Goal: Task Accomplishment & Management: Complete application form

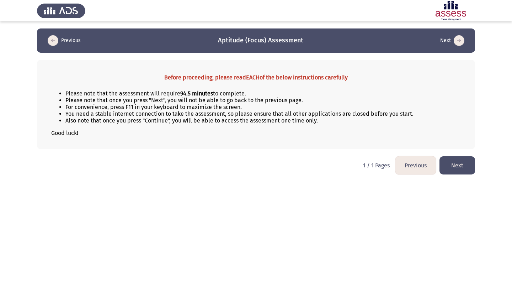
click at [458, 166] on button "Next" at bounding box center [458, 165] width 36 height 18
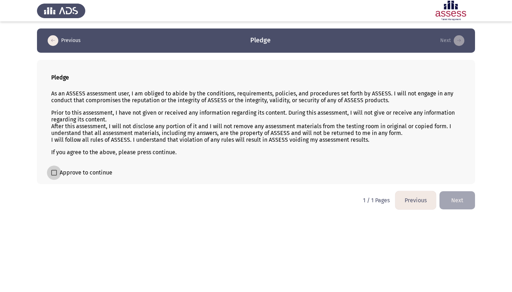
click at [83, 174] on span "Approve to continue" at bounding box center [86, 172] width 53 height 9
click at [54, 175] on input "Approve to continue" at bounding box center [54, 175] width 0 height 0
checkbox input "true"
click at [452, 201] on button "Next" at bounding box center [458, 200] width 36 height 18
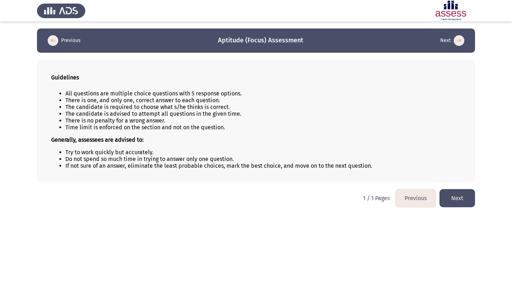
click at [452, 201] on button "Next" at bounding box center [458, 198] width 36 height 18
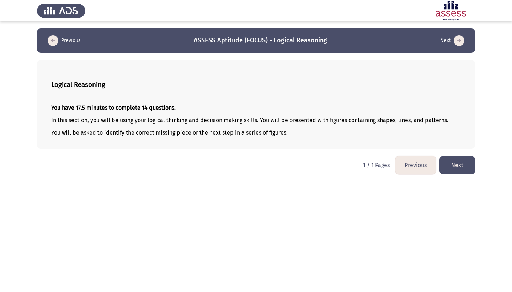
click at [462, 167] on button "Next" at bounding box center [458, 165] width 36 height 18
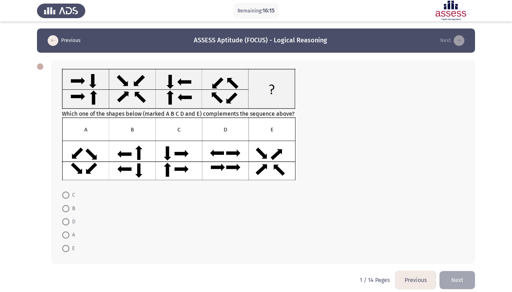
click at [68, 209] on span at bounding box center [65, 208] width 7 height 7
click at [68, 209] on input "B" at bounding box center [65, 208] width 7 height 7
radio input "true"
click at [454, 280] on button "Next" at bounding box center [458, 279] width 36 height 18
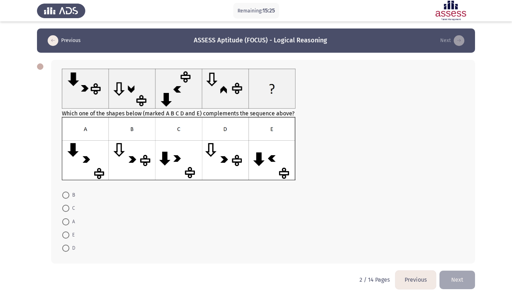
click at [67, 208] on span at bounding box center [65, 208] width 7 height 7
click at [67, 208] on input "C" at bounding box center [65, 208] width 7 height 7
radio input "true"
click at [454, 279] on button "Next" at bounding box center [458, 279] width 36 height 18
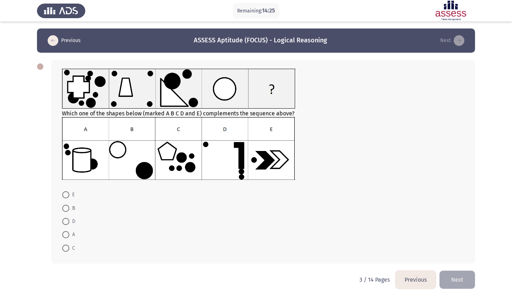
click at [65, 251] on span at bounding box center [65, 247] width 7 height 7
click at [65, 251] on input "C" at bounding box center [65, 247] width 7 height 7
radio input "true"
click at [448, 278] on button "Next" at bounding box center [458, 279] width 36 height 18
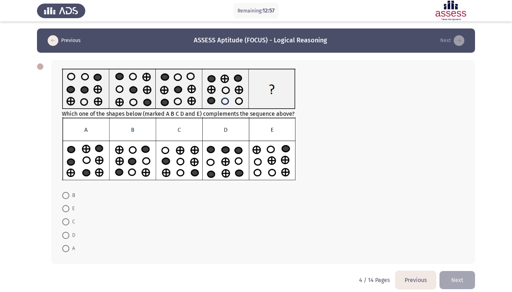
click at [66, 210] on span at bounding box center [65, 208] width 7 height 7
click at [66, 210] on input "E" at bounding box center [65, 208] width 7 height 7
radio input "true"
click at [65, 197] on span at bounding box center [65, 195] width 7 height 7
click at [65, 197] on input "B" at bounding box center [65, 195] width 7 height 7
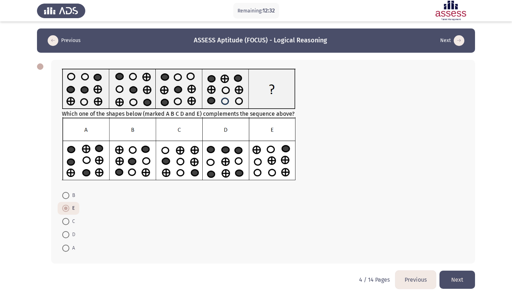
radio input "true"
click at [470, 281] on button "Next" at bounding box center [458, 279] width 36 height 18
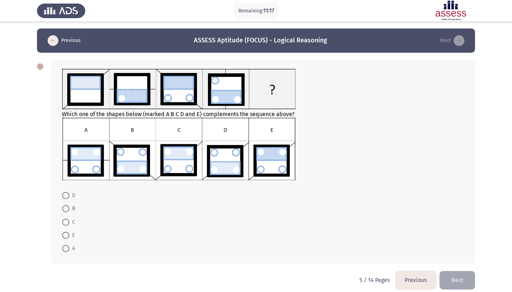
click at [64, 236] on span at bounding box center [65, 235] width 7 height 7
click at [64, 236] on input "E" at bounding box center [65, 235] width 7 height 7
radio input "true"
click at [460, 278] on button "Next" at bounding box center [458, 279] width 36 height 18
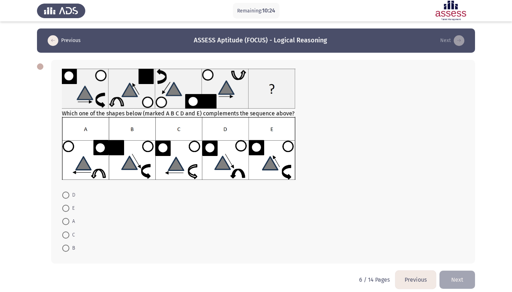
click at [67, 209] on span at bounding box center [65, 208] width 7 height 7
click at [67, 209] on input "E" at bounding box center [65, 208] width 7 height 7
radio input "true"
click at [464, 279] on button "Next" at bounding box center [458, 279] width 36 height 18
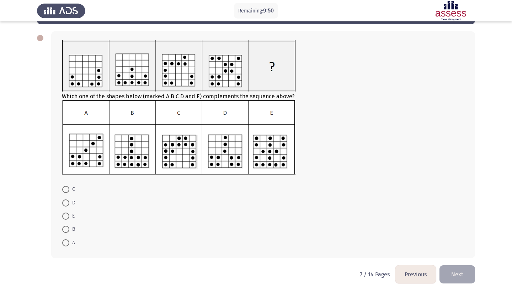
scroll to position [28, 0]
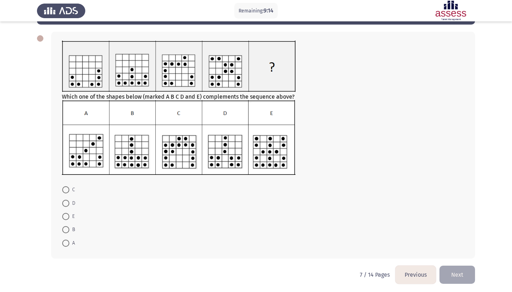
click at [66, 231] on span at bounding box center [65, 229] width 7 height 7
click at [66, 231] on input "B" at bounding box center [65, 229] width 7 height 7
radio input "true"
click at [460, 272] on button "Next" at bounding box center [458, 274] width 36 height 18
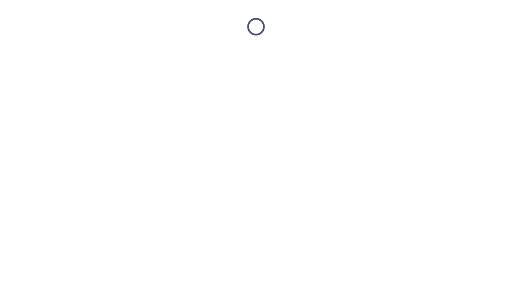
scroll to position [0, 0]
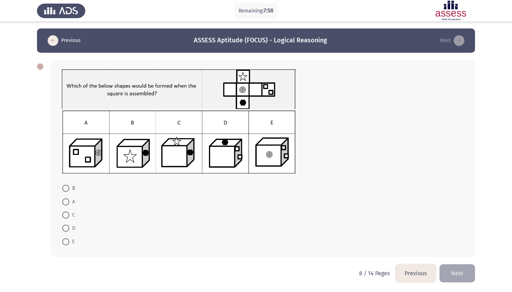
click at [66, 229] on span at bounding box center [65, 228] width 7 height 7
click at [66, 229] on input "D" at bounding box center [65, 228] width 7 height 7
radio input "true"
click at [463, 270] on button "Next" at bounding box center [458, 272] width 36 height 18
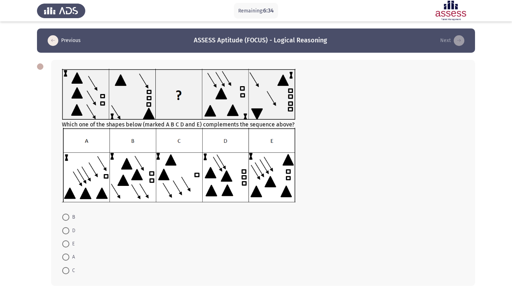
click at [67, 232] on span at bounding box center [65, 230] width 7 height 7
click at [67, 232] on input "D" at bounding box center [65, 230] width 7 height 7
radio input "true"
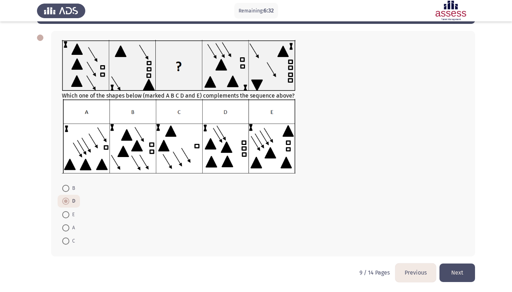
scroll to position [30, 0]
click at [458, 269] on button "Next" at bounding box center [458, 272] width 36 height 18
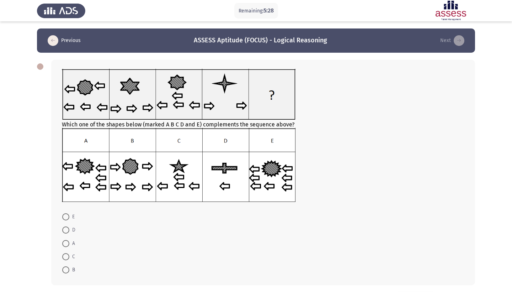
click at [66, 230] on span at bounding box center [65, 229] width 7 height 7
click at [66, 230] on input "D" at bounding box center [65, 229] width 7 height 7
radio input "true"
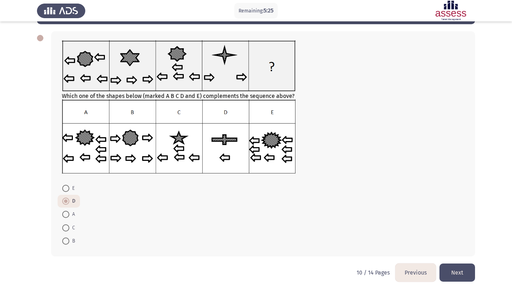
scroll to position [29, 0]
click at [454, 269] on button "Next" at bounding box center [458, 272] width 36 height 18
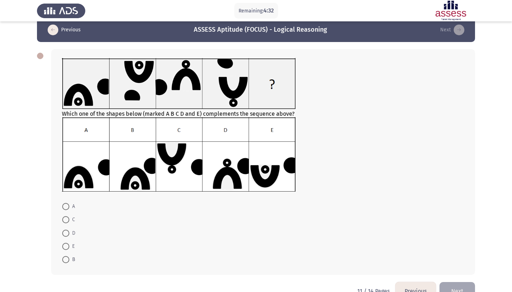
scroll to position [11, 0]
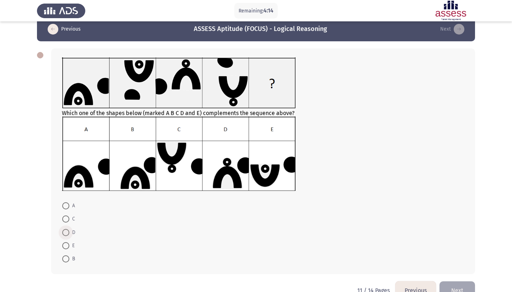
click at [66, 233] on span at bounding box center [65, 232] width 7 height 7
click at [66, 233] on input "D" at bounding box center [65, 232] width 7 height 7
radio input "true"
click at [454, 288] on button "Next" at bounding box center [458, 290] width 36 height 18
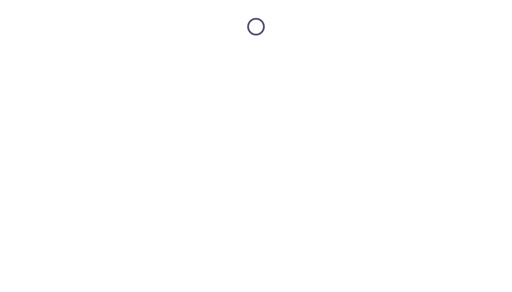
scroll to position [0, 0]
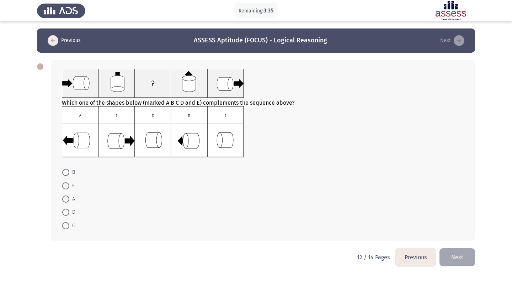
click at [67, 225] on span at bounding box center [65, 225] width 7 height 7
click at [67, 225] on input "C" at bounding box center [65, 225] width 7 height 7
radio input "true"
click at [66, 188] on span at bounding box center [65, 185] width 7 height 7
click at [66, 188] on input "E" at bounding box center [65, 185] width 7 height 7
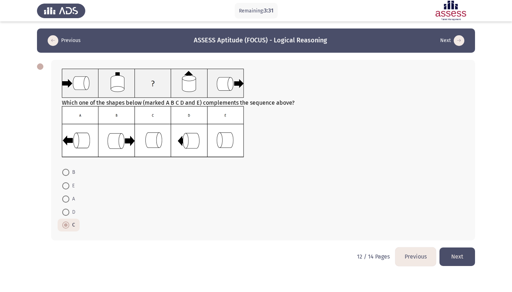
radio input "true"
click at [463, 253] on button "Next" at bounding box center [458, 256] width 36 height 18
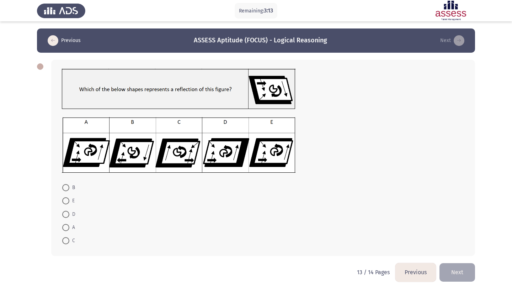
click at [192, 93] on img at bounding box center [179, 89] width 234 height 40
click at [187, 91] on img at bounding box center [179, 89] width 234 height 40
click at [66, 216] on span at bounding box center [65, 214] width 7 height 7
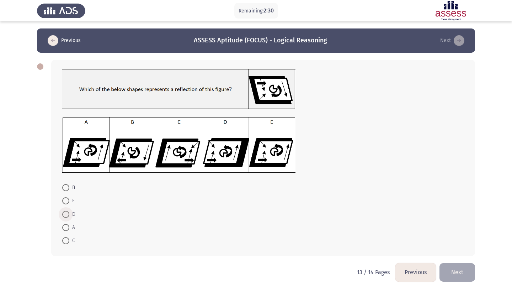
click at [66, 216] on input "D" at bounding box center [65, 214] width 7 height 7
radio input "true"
click at [457, 274] on button "Next" at bounding box center [458, 272] width 36 height 18
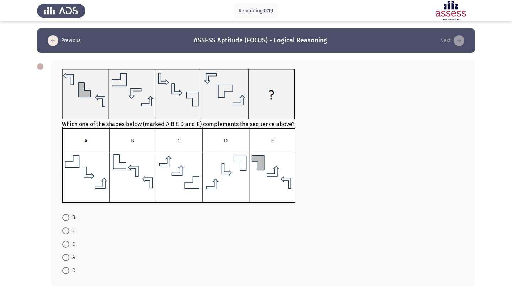
click at [68, 232] on span at bounding box center [65, 230] width 7 height 7
click at [68, 232] on input "C" at bounding box center [65, 230] width 7 height 7
radio input "true"
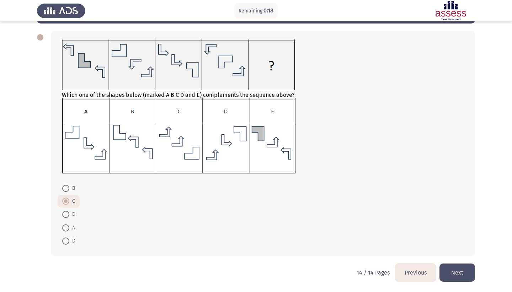
scroll to position [30, 0]
click at [457, 270] on button "Next" at bounding box center [458, 272] width 36 height 18
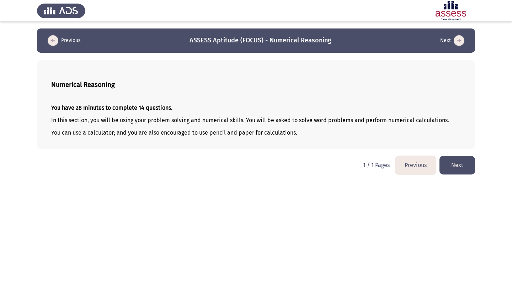
click at [449, 169] on button "Next" at bounding box center [458, 165] width 36 height 18
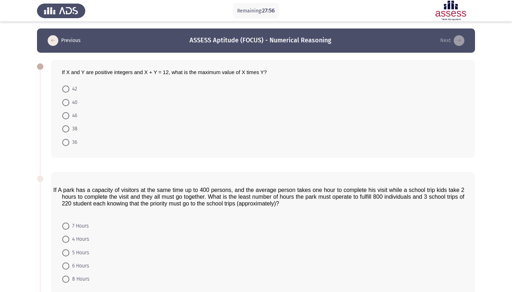
click at [62, 73] on div "If X and Y are positive integers and X + Y = 12, what is the maximum value of X…" at bounding box center [263, 109] width 424 height 98
drag, startPoint x: 63, startPoint y: 73, endPoint x: 80, endPoint y: 140, distance: 69.5
click at [80, 140] on div "If X and Y are positive integers and X + Y = 12, what is the maximum value of X…" at bounding box center [263, 109] width 424 height 98
click at [88, 79] on div "If X and Y are positive integers and X + Y = 12, what is the maximum value of X…" at bounding box center [263, 109] width 424 height 98
click at [170, 73] on span "If X and Y are positive integers and X + Y = 12, what is the maximum value of X…" at bounding box center [164, 72] width 205 height 6
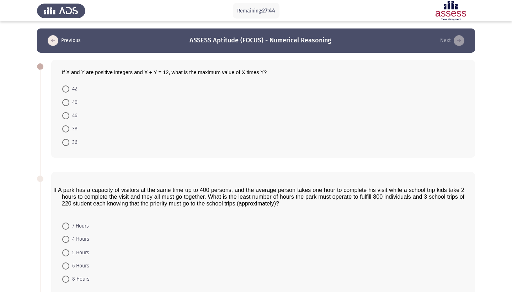
click at [170, 73] on span "If X and Y are positive integers and X + Y = 12, what is the maximum value of X…" at bounding box center [164, 72] width 205 height 6
drag, startPoint x: 63, startPoint y: 73, endPoint x: 169, endPoint y: 69, distance: 106.8
click at [170, 69] on div "If X and Y are positive integers and X + Y = 12, what is the maximum value of X…" at bounding box center [263, 109] width 424 height 98
click at [169, 71] on span "If X and Y are positive integers and X + Y = 12, what is the maximum value of X…" at bounding box center [164, 72] width 205 height 6
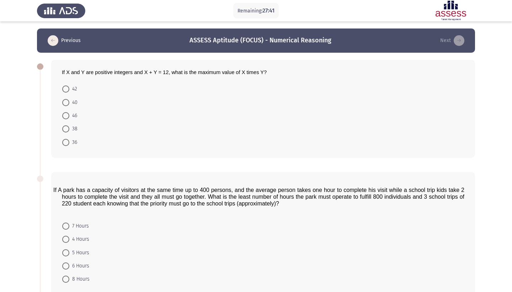
click at [169, 71] on span "If X and Y are positive integers and X + Y = 12, what is the maximum value of X…" at bounding box center [164, 72] width 205 height 6
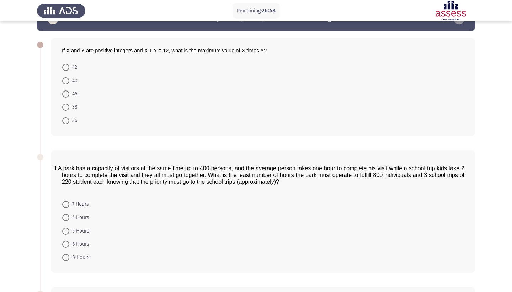
scroll to position [23, 0]
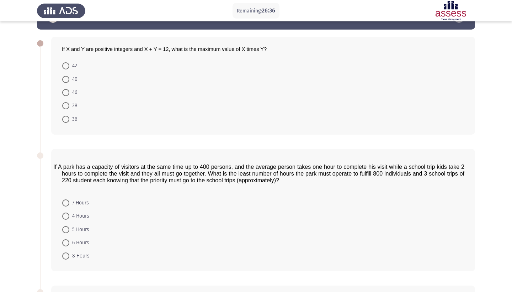
click at [67, 120] on span at bounding box center [65, 119] width 7 height 7
click at [67, 120] on input "36" at bounding box center [65, 119] width 7 height 7
radio input "true"
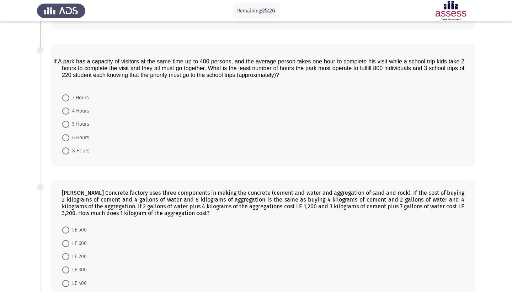
scroll to position [127, 0]
click at [67, 113] on span at bounding box center [65, 111] width 7 height 7
click at [67, 113] on input "4 Hours" at bounding box center [65, 111] width 7 height 7
radio input "true"
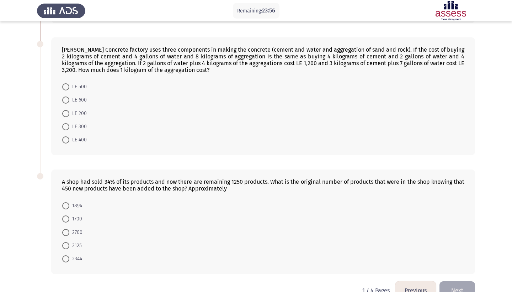
scroll to position [271, 0]
click at [68, 114] on span at bounding box center [65, 113] width 7 height 7
click at [68, 114] on input "LE 200" at bounding box center [65, 113] width 7 height 7
radio input "true"
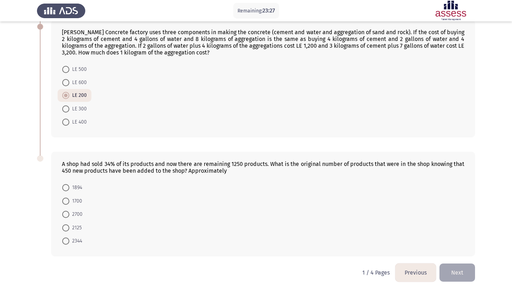
scroll to position [289, 0]
click at [66, 200] on span at bounding box center [65, 200] width 7 height 7
click at [66, 200] on input "1700" at bounding box center [65, 200] width 7 height 7
radio input "true"
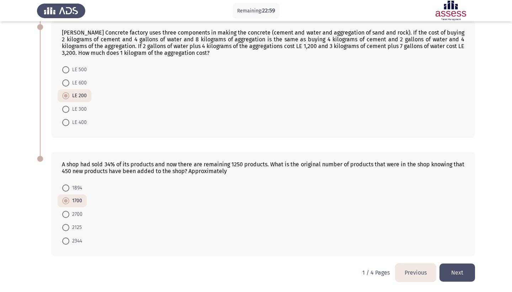
click at [468, 273] on button "Next" at bounding box center [458, 272] width 36 height 18
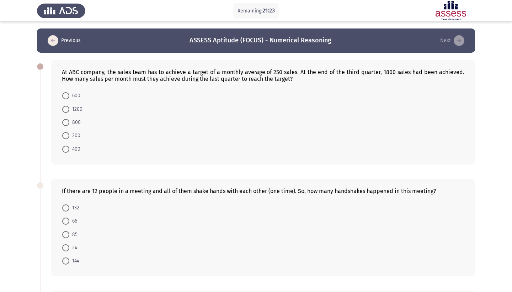
click at [65, 153] on label "400" at bounding box center [71, 149] width 18 height 9
click at [65, 153] on input "400" at bounding box center [65, 149] width 7 height 7
radio input "true"
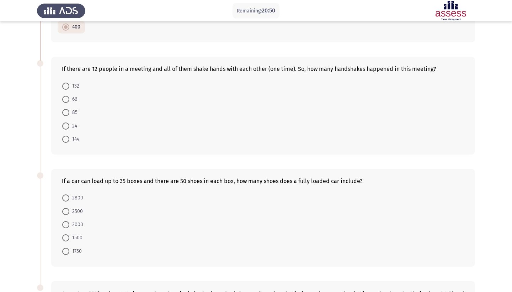
scroll to position [136, 0]
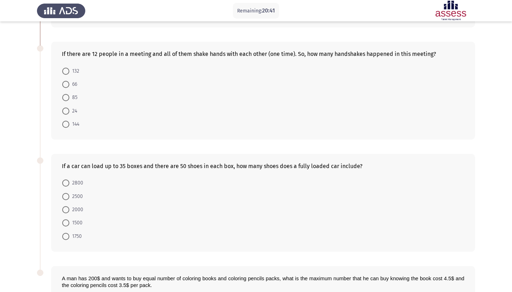
click at [67, 125] on span at bounding box center [65, 124] width 7 height 7
click at [67, 125] on input "144" at bounding box center [65, 124] width 7 height 7
radio input "true"
click at [65, 85] on span at bounding box center [65, 84] width 7 height 7
click at [65, 85] on input "66" at bounding box center [65, 84] width 7 height 7
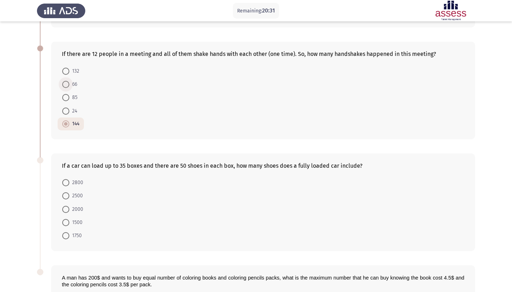
radio input "true"
click at [65, 235] on span at bounding box center [65, 235] width 7 height 7
click at [65, 235] on input "1750" at bounding box center [65, 235] width 7 height 7
radio input "true"
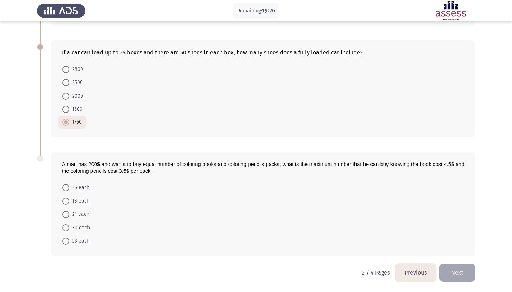
scroll to position [251, 0]
click at [66, 188] on span at bounding box center [65, 187] width 7 height 7
click at [66, 188] on input "25 each" at bounding box center [65, 187] width 7 height 7
radio input "true"
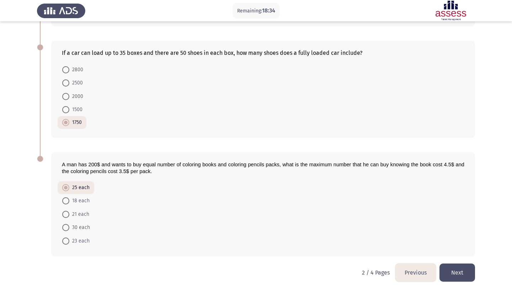
click at [461, 268] on button "Next" at bounding box center [458, 272] width 36 height 18
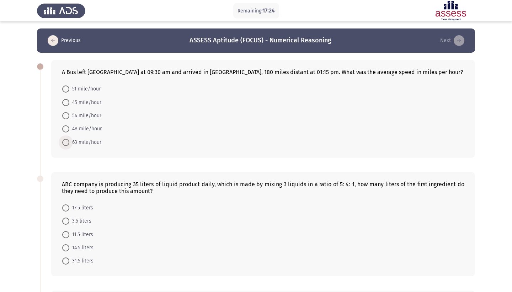
click at [90, 143] on span "63 mile/hour" at bounding box center [85, 142] width 32 height 9
click at [69, 143] on input "63 mile/hour" at bounding box center [65, 142] width 7 height 7
radio input "true"
click at [90, 129] on span "48 mile/hour" at bounding box center [85, 129] width 32 height 9
click at [69, 129] on input "48 mile/hour" at bounding box center [65, 128] width 7 height 7
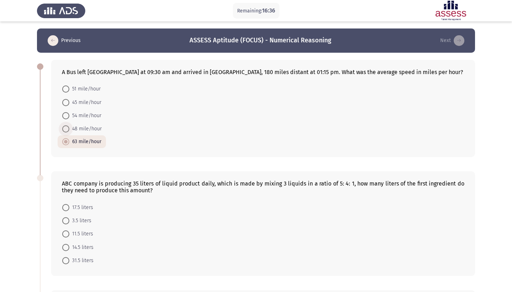
radio input "true"
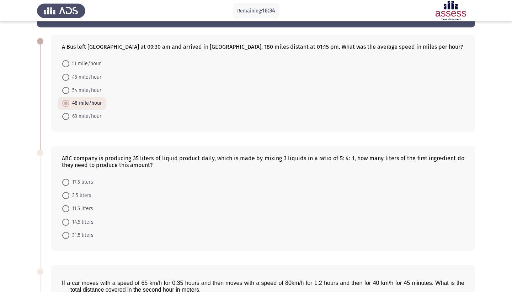
scroll to position [26, 0]
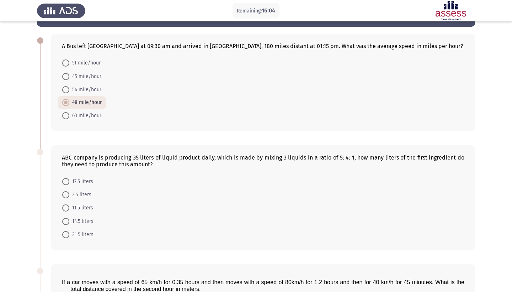
click at [66, 181] on span at bounding box center [65, 181] width 7 height 7
click at [66, 181] on input "17.5 liters" at bounding box center [65, 181] width 7 height 7
radio input "true"
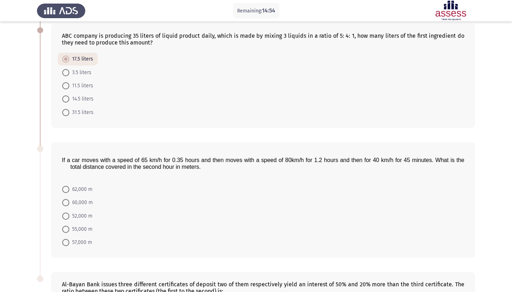
scroll to position [148, 0]
click at [65, 202] on span at bounding box center [65, 202] width 7 height 7
click at [65, 202] on input "60,000 m" at bounding box center [65, 202] width 7 height 7
radio input "true"
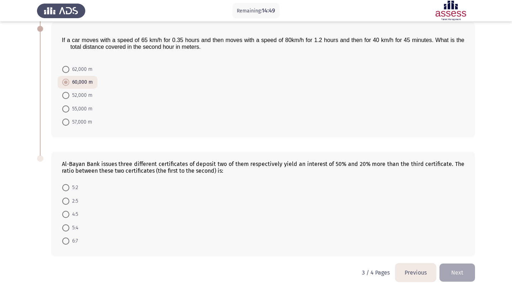
scroll to position [269, 0]
click at [66, 226] on span at bounding box center [65, 227] width 7 height 7
click at [66, 226] on input "5:4" at bounding box center [65, 227] width 7 height 7
radio input "true"
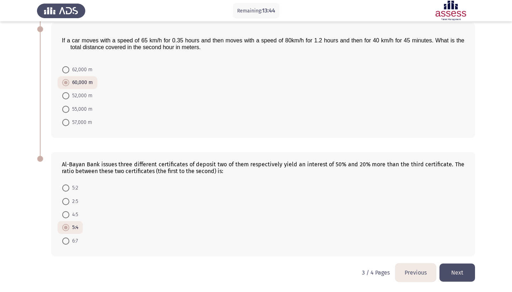
click at [452, 269] on button "Next" at bounding box center [458, 272] width 36 height 18
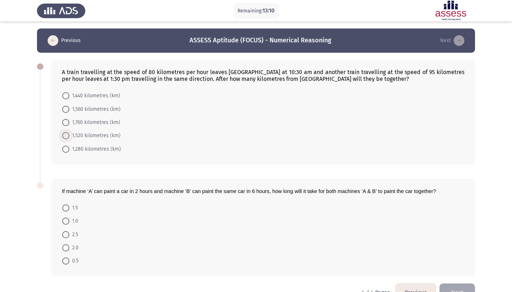
click at [101, 135] on span "1,520 kilometres (km)" at bounding box center [94, 135] width 51 height 9
click at [69, 135] on input "1,520 kilometres (km)" at bounding box center [65, 135] width 7 height 7
radio input "true"
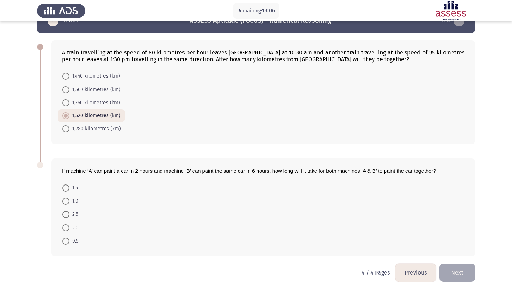
scroll to position [21, 0]
click at [72, 201] on span "1.0" at bounding box center [73, 201] width 9 height 9
click at [69, 201] on input "1.0" at bounding box center [65, 200] width 7 height 7
radio input "true"
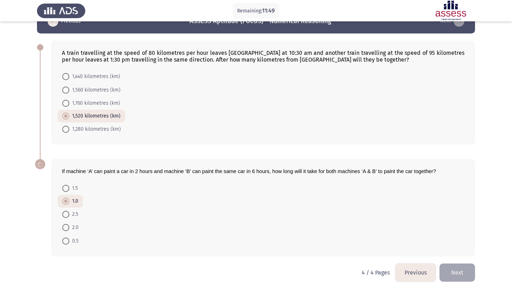
scroll to position [20, 0]
click at [452, 276] on button "Next" at bounding box center [458, 272] width 36 height 18
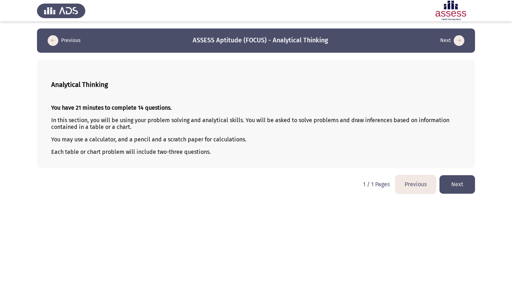
click at [464, 185] on button "Next" at bounding box center [458, 184] width 36 height 18
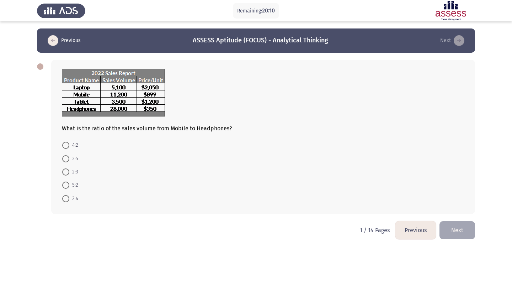
click at [65, 158] on span at bounding box center [65, 158] width 7 height 7
click at [65, 158] on input "2:5" at bounding box center [65, 158] width 7 height 7
radio input "true"
click at [450, 228] on button "Next" at bounding box center [458, 229] width 36 height 18
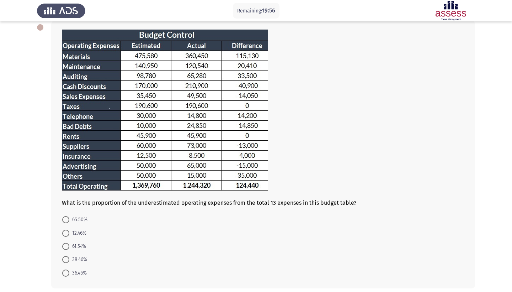
scroll to position [45, 0]
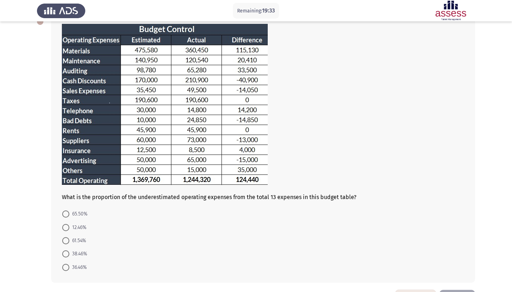
drag, startPoint x: 132, startPoint y: 41, endPoint x: 166, endPoint y: 57, distance: 37.2
click at [166, 58] on img at bounding box center [165, 105] width 206 height 162
click at [166, 57] on img at bounding box center [165, 105] width 206 height 162
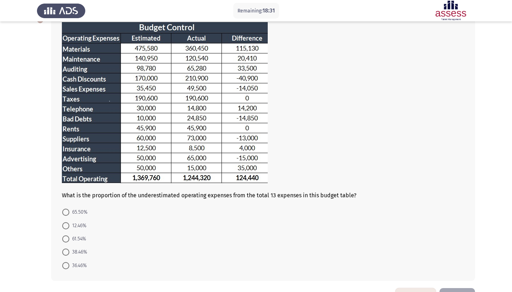
scroll to position [47, 0]
click at [76, 252] on span "38.46%" at bounding box center [78, 252] width 18 height 9
click at [69, 252] on input "38.46%" at bounding box center [65, 251] width 7 height 7
radio input "true"
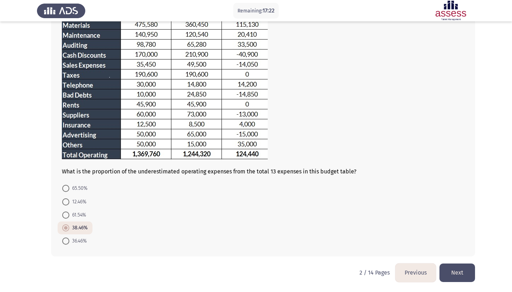
scroll to position [72, 0]
click at [457, 272] on button "Next" at bounding box center [458, 272] width 36 height 18
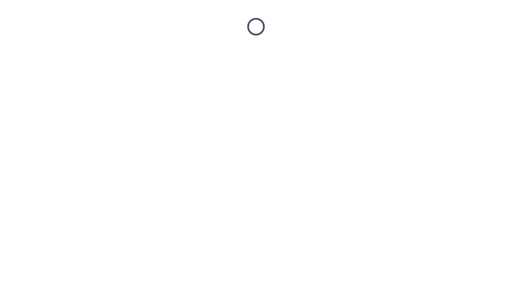
scroll to position [0, 0]
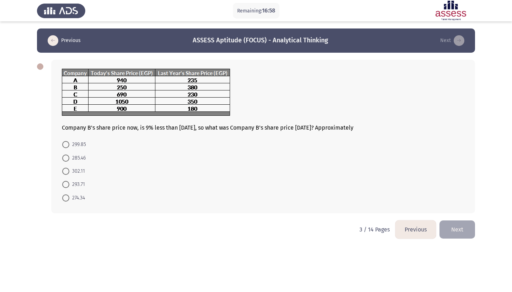
click at [190, 88] on img at bounding box center [146, 92] width 169 height 47
click at [75, 199] on span "274.34" at bounding box center [77, 198] width 16 height 9
click at [69, 199] on input "274.34" at bounding box center [65, 197] width 7 height 7
radio input "true"
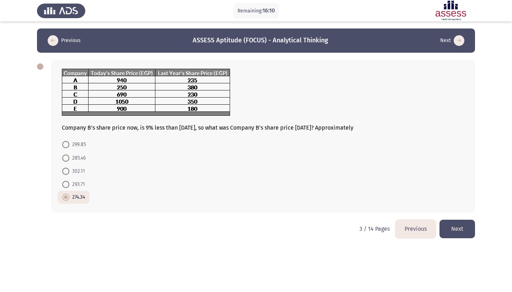
click at [455, 234] on button "Next" at bounding box center [458, 229] width 36 height 18
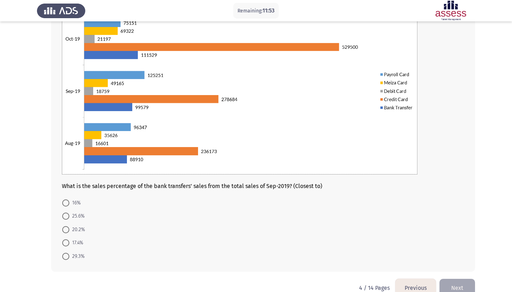
scroll to position [76, 0]
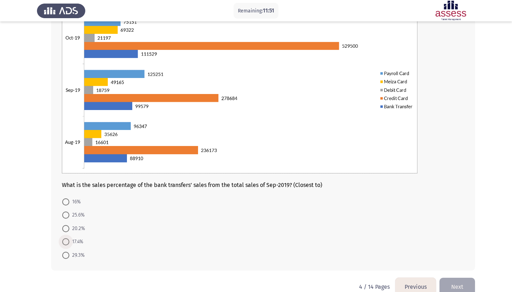
click at [67, 243] on span at bounding box center [65, 241] width 7 height 7
click at [67, 243] on input "17.4%" at bounding box center [65, 241] width 7 height 7
radio input "true"
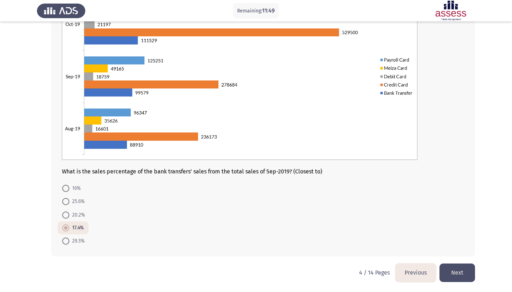
scroll to position [91, 0]
click at [456, 270] on button "Next" at bounding box center [458, 272] width 36 height 18
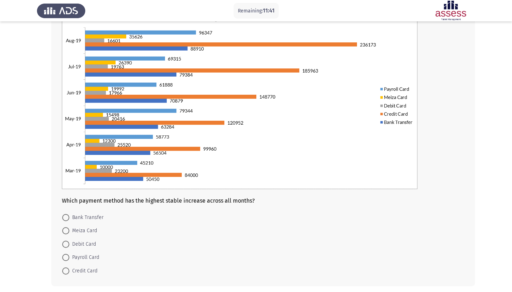
scroll to position [60, 0]
click at [82, 274] on span "Credit Card" at bounding box center [83, 271] width 28 height 9
click at [69, 274] on input "Credit Card" at bounding box center [65, 270] width 7 height 7
radio input "true"
click at [78, 244] on span "Debit Card" at bounding box center [82, 244] width 27 height 9
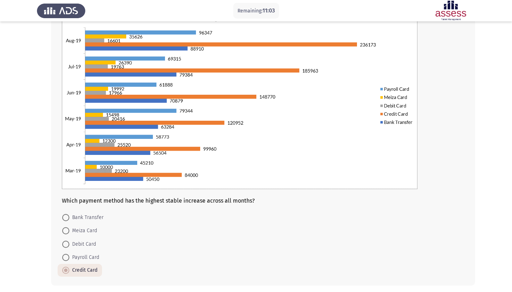
click at [69, 244] on input "Debit Card" at bounding box center [65, 244] width 7 height 7
radio input "true"
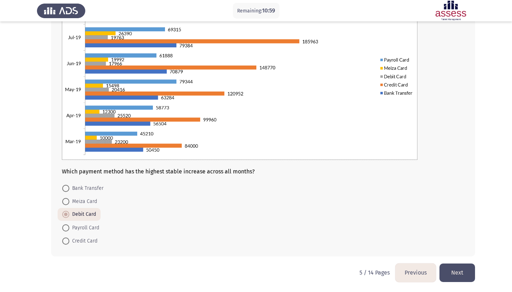
scroll to position [91, 0]
click at [460, 268] on button "Next" at bounding box center [458, 272] width 36 height 18
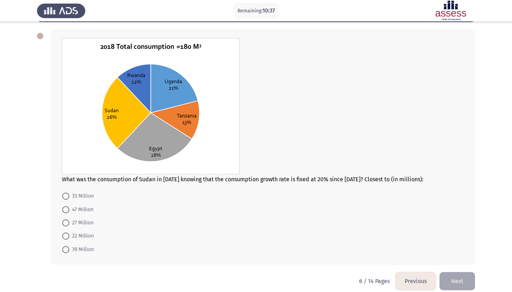
scroll to position [31, 0]
click at [80, 221] on span "27 Million" at bounding box center [81, 222] width 24 height 9
click at [69, 221] on input "27 Million" at bounding box center [65, 222] width 7 height 7
radio input "true"
click at [82, 249] on span "39 Million" at bounding box center [81, 248] width 25 height 9
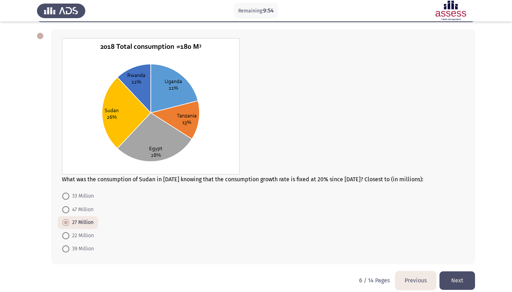
click at [69, 249] on input "39 Million" at bounding box center [65, 248] width 7 height 7
radio input "true"
click at [86, 222] on span "27 Million" at bounding box center [81, 222] width 24 height 9
click at [69, 222] on input "27 Million" at bounding box center [65, 222] width 7 height 7
radio input "true"
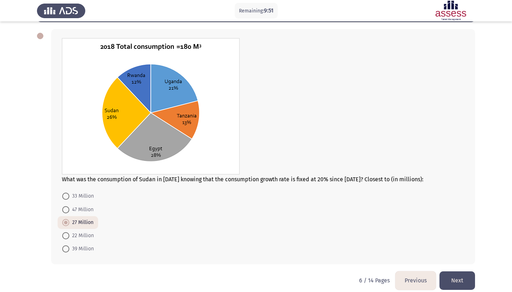
click at [454, 280] on button "Next" at bounding box center [458, 280] width 36 height 18
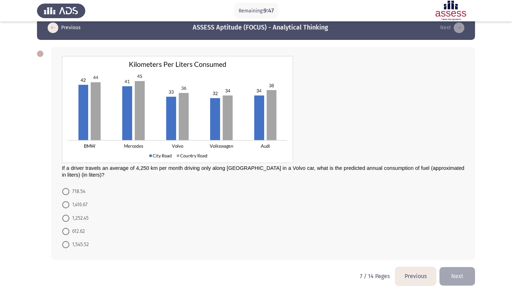
scroll to position [11, 0]
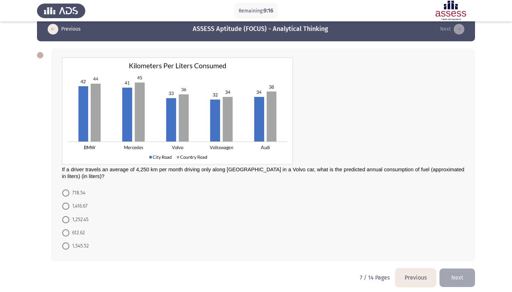
click at [77, 207] on span "1,416.67" at bounding box center [78, 206] width 18 height 9
click at [69, 207] on input "1,416.67" at bounding box center [65, 205] width 7 height 7
radio input "true"
click at [461, 281] on button "Next" at bounding box center [458, 277] width 36 height 18
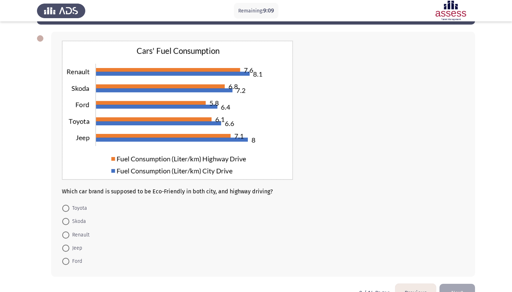
scroll to position [30, 0]
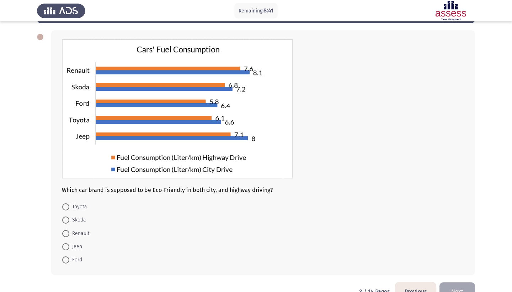
click at [65, 263] on span at bounding box center [65, 259] width 7 height 7
click at [65, 263] on input "Ford" at bounding box center [65, 259] width 7 height 7
radio input "true"
click at [453, 288] on button "Next" at bounding box center [458, 291] width 36 height 18
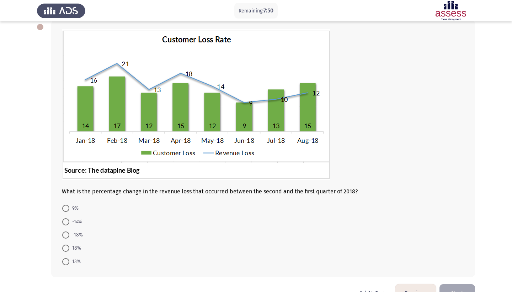
scroll to position [42, 0]
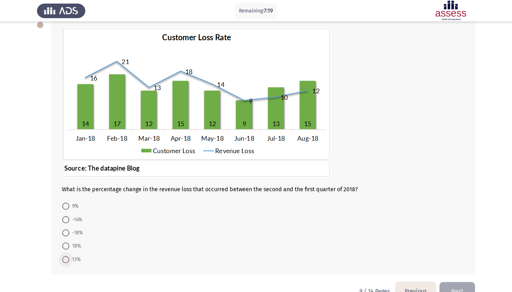
click at [68, 261] on span at bounding box center [65, 259] width 7 height 7
click at [68, 261] on input "13%" at bounding box center [65, 259] width 7 height 7
radio input "true"
click at [459, 287] on button "Next" at bounding box center [458, 290] width 36 height 18
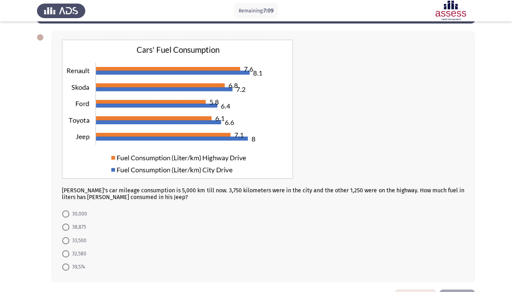
scroll to position [29, 0]
click at [64, 228] on span at bounding box center [65, 226] width 7 height 7
click at [64, 228] on input "38,875" at bounding box center [65, 226] width 7 height 7
radio input "true"
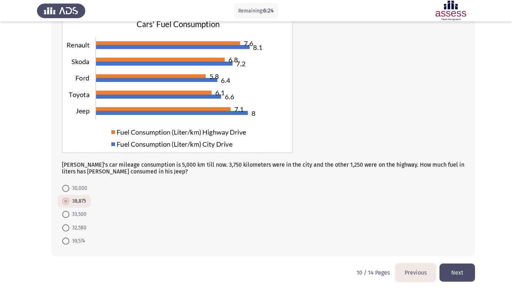
scroll to position [56, 0]
click at [454, 266] on button "Next" at bounding box center [458, 272] width 36 height 18
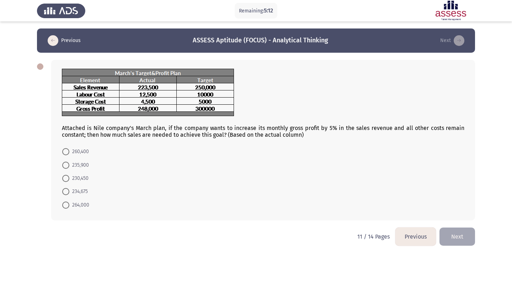
click at [80, 202] on span "264,000" at bounding box center [79, 205] width 20 height 9
click at [69, 202] on input "264,000" at bounding box center [65, 204] width 7 height 7
radio input "true"
click at [462, 239] on button "Next" at bounding box center [458, 236] width 36 height 18
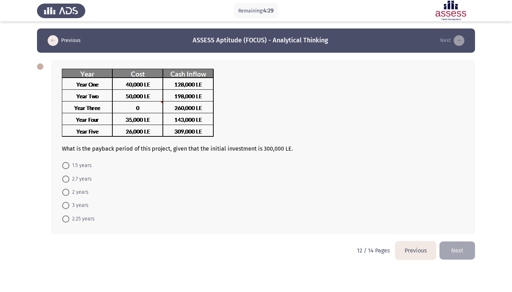
click at [65, 220] on span at bounding box center [65, 218] width 7 height 7
click at [65, 220] on input "2.25 years" at bounding box center [65, 218] width 7 height 7
radio input "true"
click at [464, 246] on button "Next" at bounding box center [458, 250] width 36 height 18
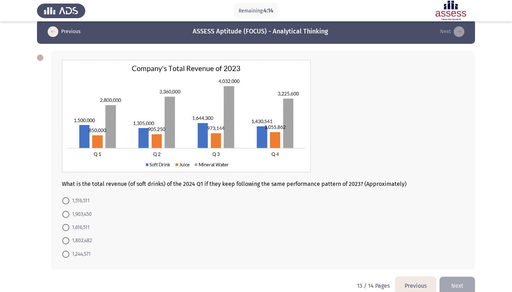
scroll to position [7, 0]
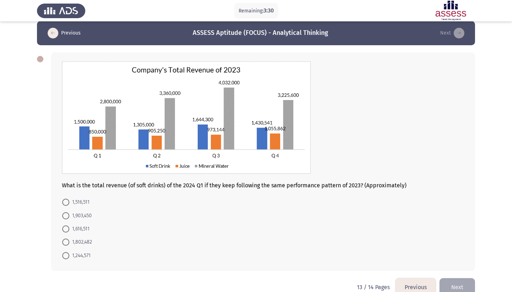
click at [85, 203] on span "1,516,511" at bounding box center [79, 202] width 20 height 9
click at [69, 203] on input "1,516,511" at bounding box center [65, 202] width 7 height 7
radio input "true"
click at [460, 283] on button "Next" at bounding box center [458, 286] width 36 height 18
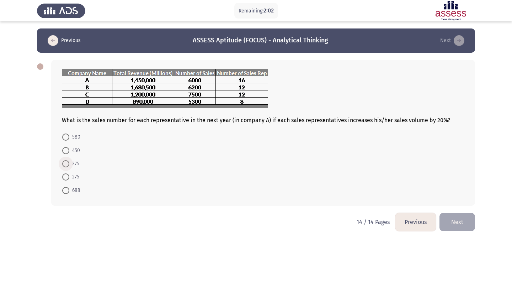
click at [66, 165] on span at bounding box center [65, 163] width 7 height 7
click at [66, 165] on input "375" at bounding box center [65, 163] width 7 height 7
radio input "true"
click at [447, 216] on button "Next" at bounding box center [458, 221] width 36 height 18
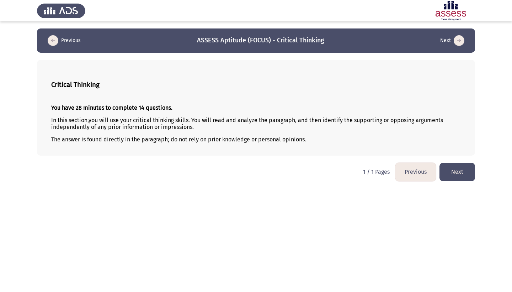
click at [455, 172] on button "Next" at bounding box center [458, 172] width 36 height 18
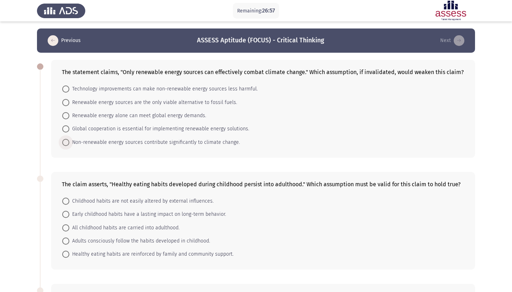
click at [137, 144] on span "Non-renewable energy sources contribute significantly to climate change." at bounding box center [154, 142] width 171 height 9
click at [69, 144] on input "Non-renewable energy sources contribute significantly to climate change." at bounding box center [65, 142] width 7 height 7
radio input "true"
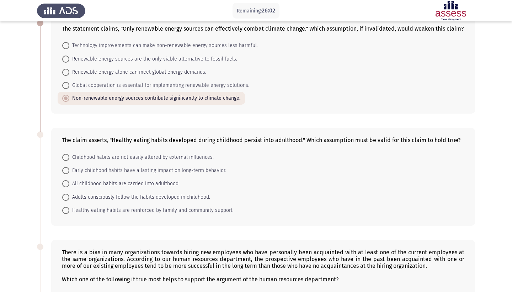
scroll to position [44, 0]
click at [210, 172] on span "Early childhood habits have a lasting impact on long-term behavior." at bounding box center [147, 170] width 157 height 9
click at [69, 172] on input "Early childhood habits have a lasting impact on long-term behavior." at bounding box center [65, 170] width 7 height 7
radio input "true"
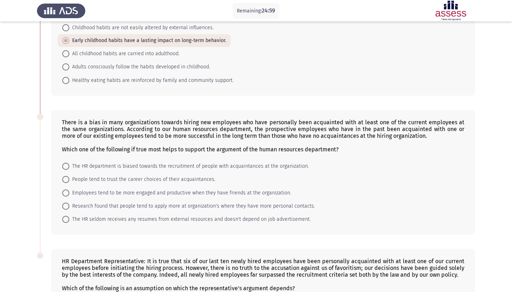
scroll to position [173, 0]
click at [151, 193] on span "Employees tend to be more engaged and productive when they have friends at the …" at bounding box center [180, 193] width 222 height 9
click at [69, 193] on input "Employees tend to be more engaged and productive when they have friends at the …" at bounding box center [65, 192] width 7 height 7
radio input "true"
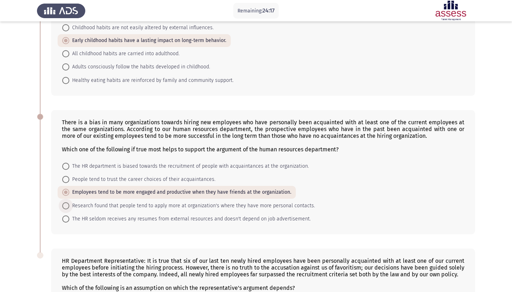
click at [152, 205] on span "Research found that people tend to apply more at organization's where they have…" at bounding box center [192, 205] width 246 height 9
click at [69, 205] on input "Research found that people tend to apply more at organization's where they have…" at bounding box center [65, 205] width 7 height 7
radio input "true"
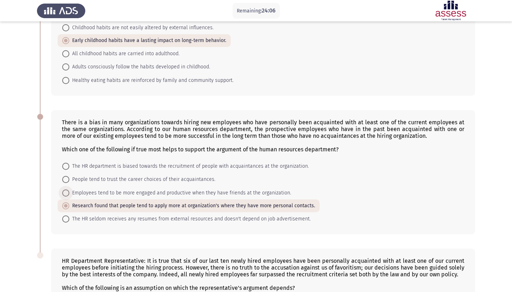
click at [159, 191] on span "Employees tend to be more engaged and productive when they have friends at the …" at bounding box center [180, 193] width 222 height 9
click at [69, 191] on input "Employees tend to be more engaged and productive when they have friends at the …" at bounding box center [65, 192] width 7 height 7
radio input "true"
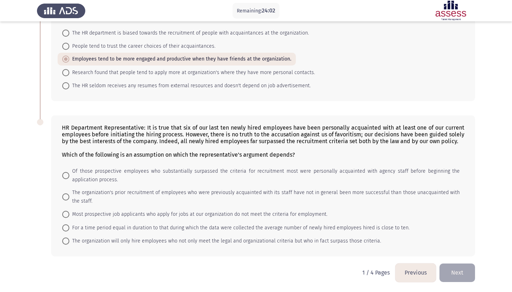
scroll to position [307, 0]
click at [125, 171] on span "Of those prospective employees who substantially surpassed the criteria for rec…" at bounding box center [264, 175] width 391 height 17
click at [69, 172] on input "Of those prospective employees who substantially surpassed the criteria for rec…" at bounding box center [65, 175] width 7 height 7
radio input "true"
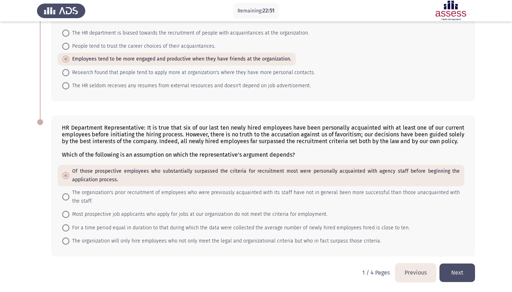
click at [467, 278] on button "Next" at bounding box center [458, 272] width 36 height 18
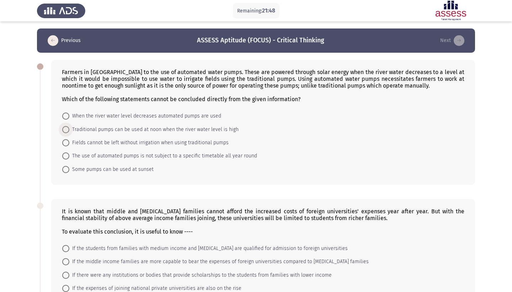
click at [169, 131] on span "Traditional pumps can be used at noon when the river water level is high" at bounding box center [153, 129] width 169 height 9
click at [69, 131] on input "Traditional pumps can be used at noon when the river water level is high" at bounding box center [65, 129] width 7 height 7
radio input "true"
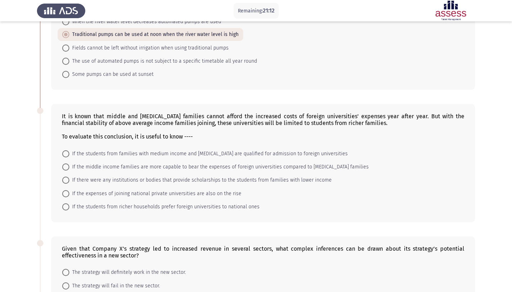
scroll to position [96, 0]
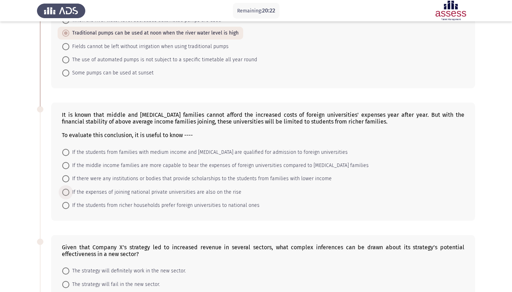
click at [213, 191] on span "If the expenses of joining national private universities are also on the rise" at bounding box center [155, 192] width 172 height 9
click at [69, 191] on input "If the expenses of joining national private universities are also on the rise" at bounding box center [65, 192] width 7 height 7
radio input "true"
click at [163, 153] on span "If the students from families with medium income and [MEDICAL_DATA] are qualifi…" at bounding box center [208, 152] width 279 height 9
click at [69, 153] on input "If the students from families with medium income and [MEDICAL_DATA] are qualifi…" at bounding box center [65, 152] width 7 height 7
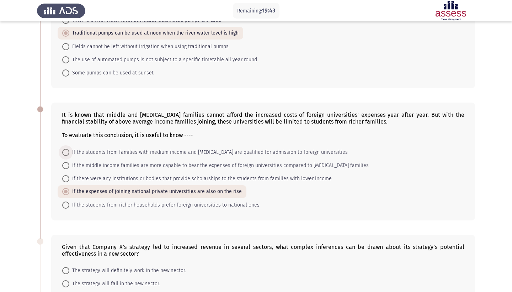
radio input "true"
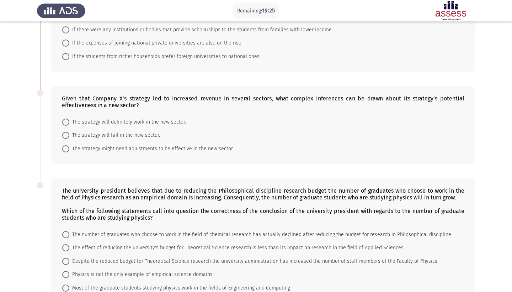
scroll to position [244, 0]
click at [141, 148] on span "The strategy might need adjustments to be effective in the new sector." at bounding box center [151, 148] width 164 height 9
click at [69, 148] on input "The strategy might need adjustments to be effective in the new sector." at bounding box center [65, 148] width 7 height 7
radio input "true"
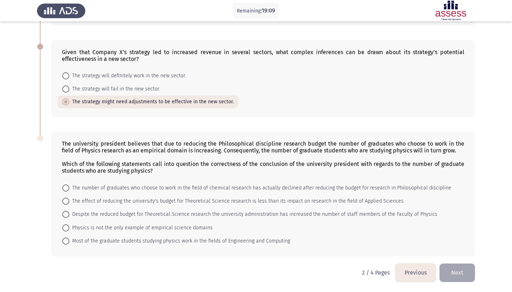
scroll to position [291, 0]
click at [111, 190] on span "The number of graduates who choose to work in the field of chemical research ha…" at bounding box center [260, 188] width 382 height 9
click at [69, 190] on input "The number of graduates who choose to work in the field of chemical research ha…" at bounding box center [65, 187] width 7 height 7
radio input "true"
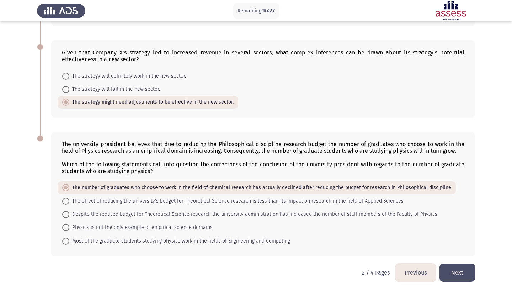
click at [452, 269] on button "Next" at bounding box center [458, 272] width 36 height 18
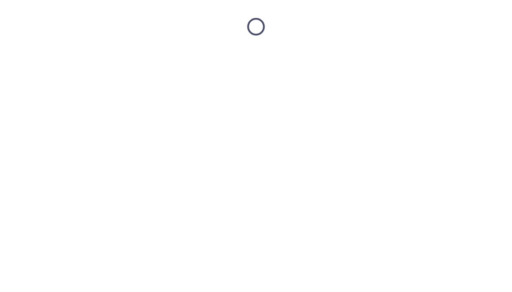
scroll to position [0, 0]
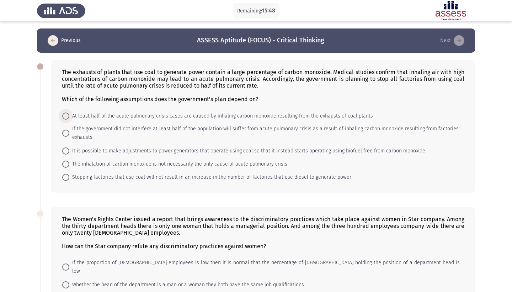
click at [128, 114] on span "At least half of the acute pulmonary crisis cases are caused by inhaling carbon…" at bounding box center [221, 116] width 304 height 9
click at [69, 114] on input "At least half of the acute pulmonary crisis cases are caused by inhaling carbon…" at bounding box center [65, 115] width 7 height 7
radio input "true"
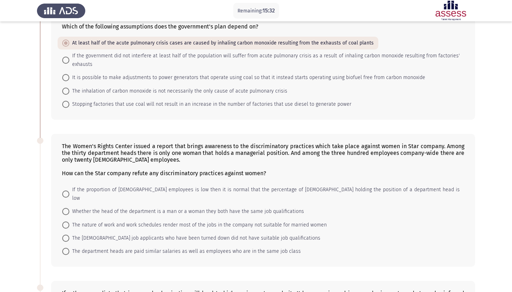
scroll to position [74, 0]
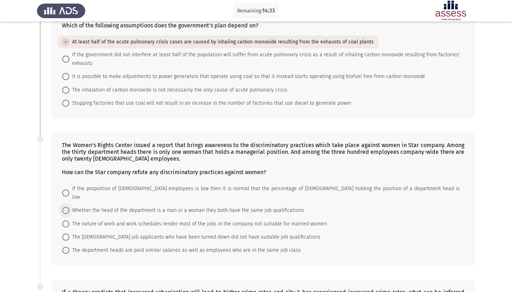
click at [150, 206] on span "Whether the head of the department is a man or a woman they both have the same …" at bounding box center [186, 210] width 235 height 9
click at [69, 207] on input "Whether the head of the department is a man or a woman they both have the same …" at bounding box center [65, 210] width 7 height 7
radio input "true"
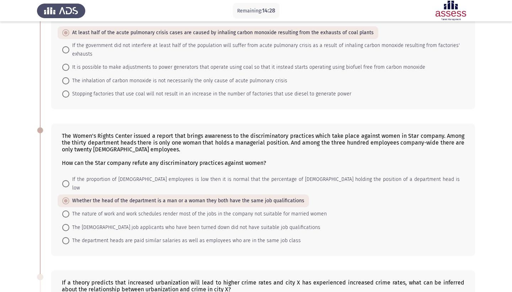
scroll to position [82, 0]
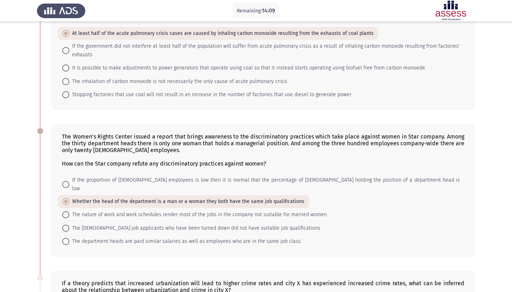
click at [121, 181] on span "If the proportion of [DEMOGRAPHIC_DATA] employees is low then it is normal that…" at bounding box center [264, 184] width 391 height 17
click at [69, 181] on input "If the proportion of [DEMOGRAPHIC_DATA] employees is low then it is normal that…" at bounding box center [65, 184] width 7 height 7
radio input "true"
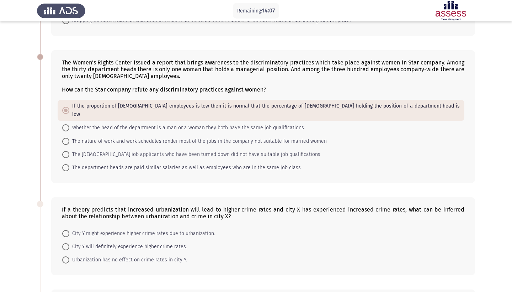
scroll to position [157, 0]
click at [117, 229] on span "City Y might experience higher crime rates due to urbanization." at bounding box center [142, 233] width 146 height 9
click at [69, 230] on input "City Y might experience higher crime rates due to urbanization." at bounding box center [65, 233] width 7 height 7
radio input "true"
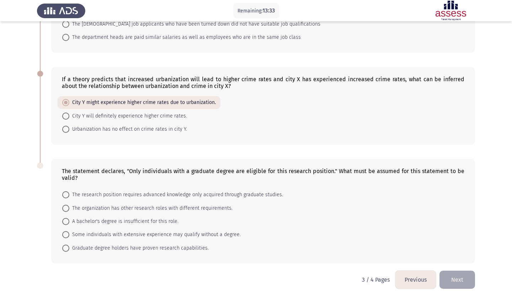
scroll to position [286, 0]
click at [120, 191] on span "The research position requires advanced knowledge only acquired through graduat…" at bounding box center [176, 195] width 214 height 9
click at [69, 191] on input "The research position requires advanced knowledge only acquired through graduat…" at bounding box center [65, 194] width 7 height 7
radio input "true"
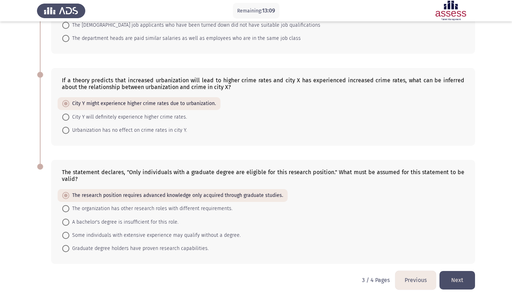
click at [455, 272] on button "Next" at bounding box center [458, 280] width 36 height 18
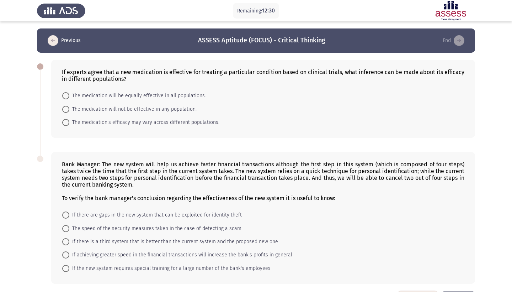
click at [105, 95] on span "The medication will be equally effective in all populations." at bounding box center [137, 95] width 137 height 9
click at [69, 95] on input "The medication will be equally effective in all populations." at bounding box center [65, 95] width 7 height 7
radio input "true"
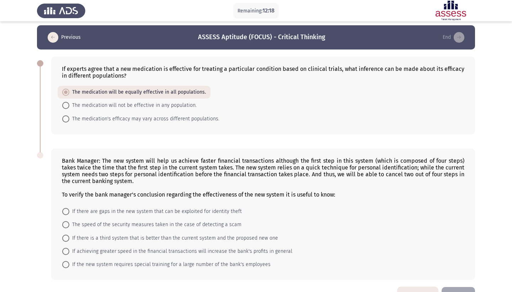
scroll to position [4, 0]
click at [125, 120] on span "The medication's efficacy may vary across different populations." at bounding box center [144, 118] width 150 height 9
click at [69, 120] on input "The medication's efficacy may vary across different populations." at bounding box center [65, 118] width 7 height 7
radio input "true"
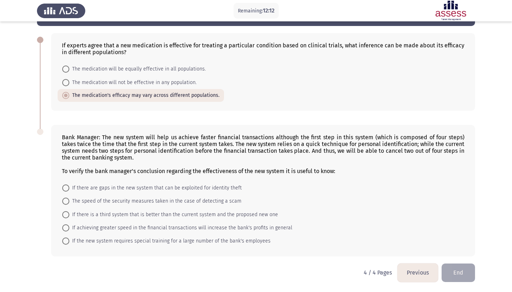
scroll to position [28, 0]
click at [152, 225] on span "If achieving greater speed in the financial transactions will increase the bank…" at bounding box center [180, 227] width 223 height 9
click at [69, 225] on input "If achieving greater speed in the financial transactions will increase the bank…" at bounding box center [65, 227] width 7 height 7
radio input "true"
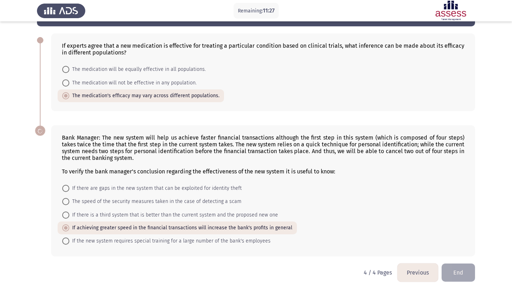
scroll to position [27, 0]
click at [455, 274] on button "End" at bounding box center [458, 272] width 33 height 18
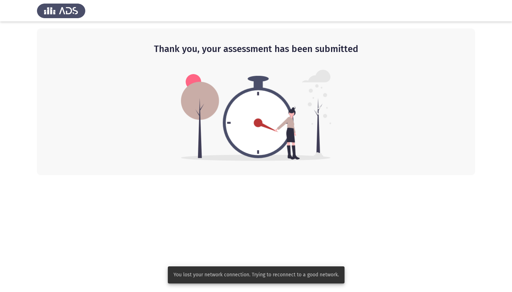
scroll to position [0, 0]
